Goal: Task Accomplishment & Management: Manage account settings

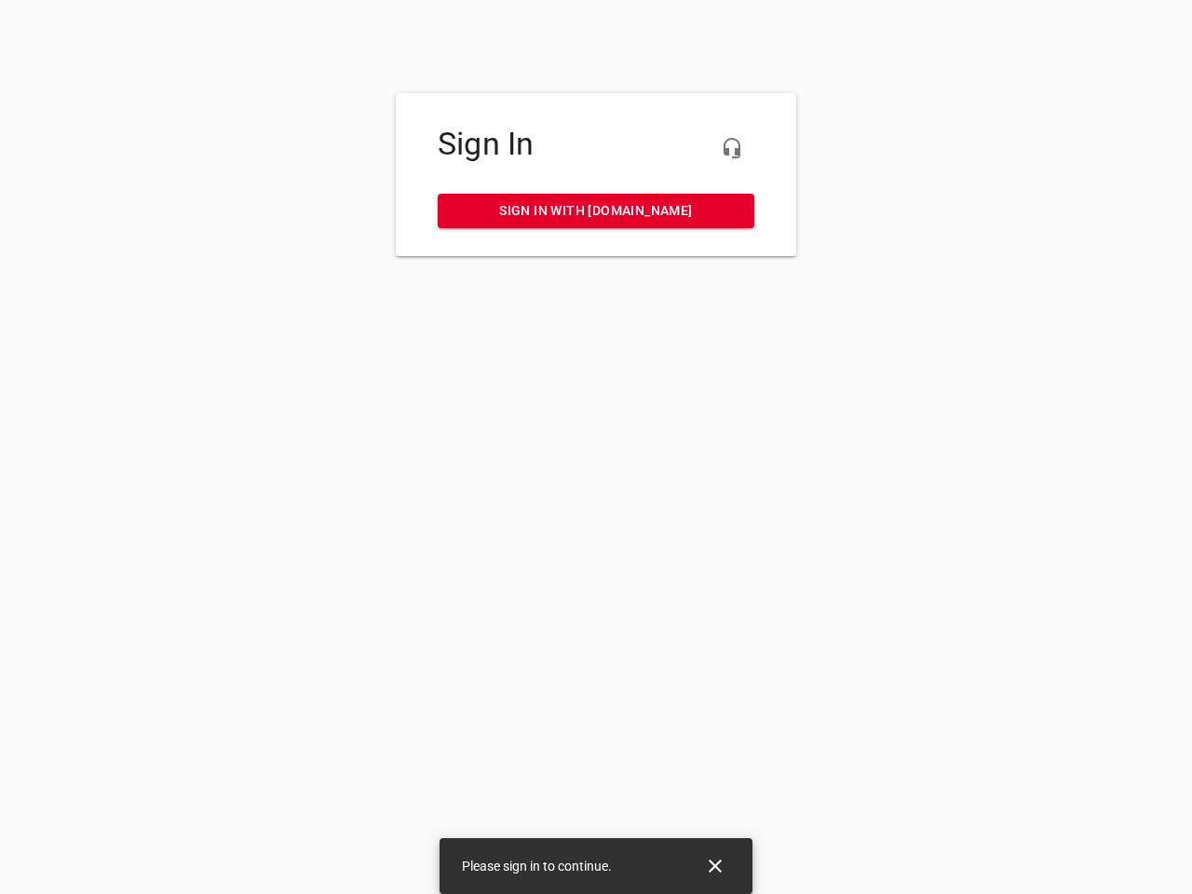
click at [732, 148] on icon "button" at bounding box center [732, 148] width 22 height 22
click at [715, 866] on icon "Close" at bounding box center [715, 866] width 13 height 13
